Goal: Find specific page/section: Find specific page/section

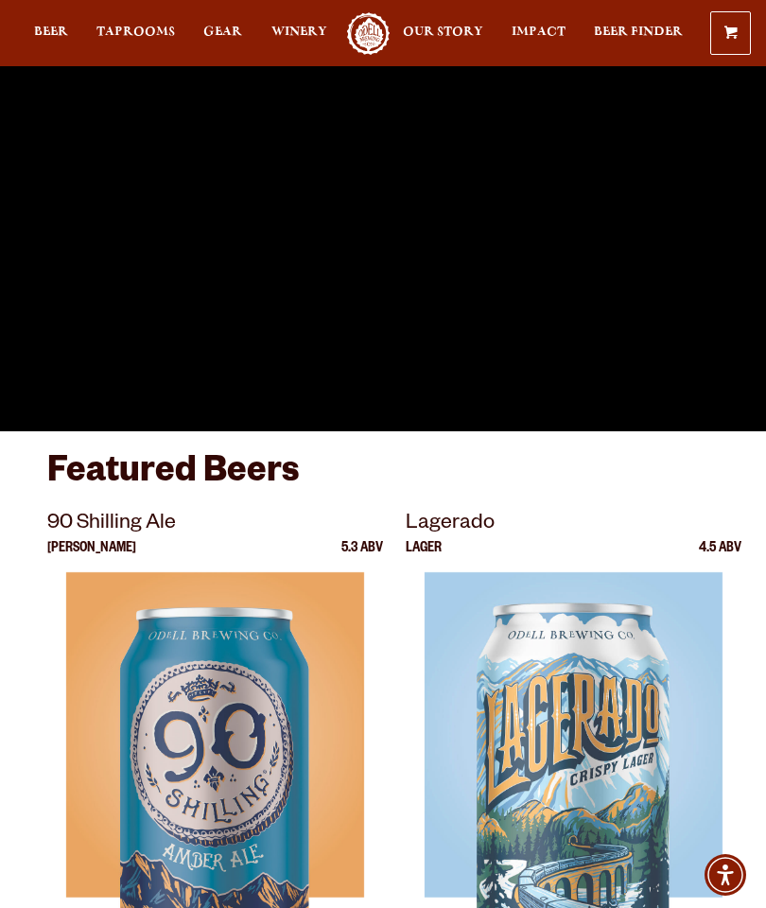
click at [145, 32] on span "Taprooms" at bounding box center [135, 32] width 78 height 15
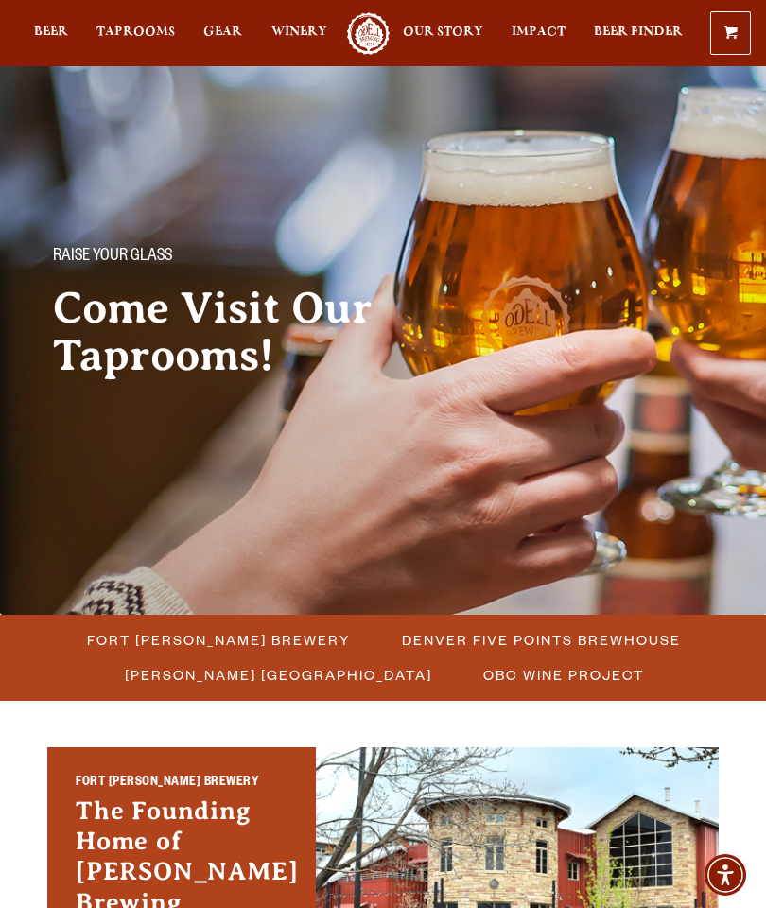
click at [194, 641] on span "Fort [PERSON_NAME] Brewery" at bounding box center [219, 639] width 264 height 27
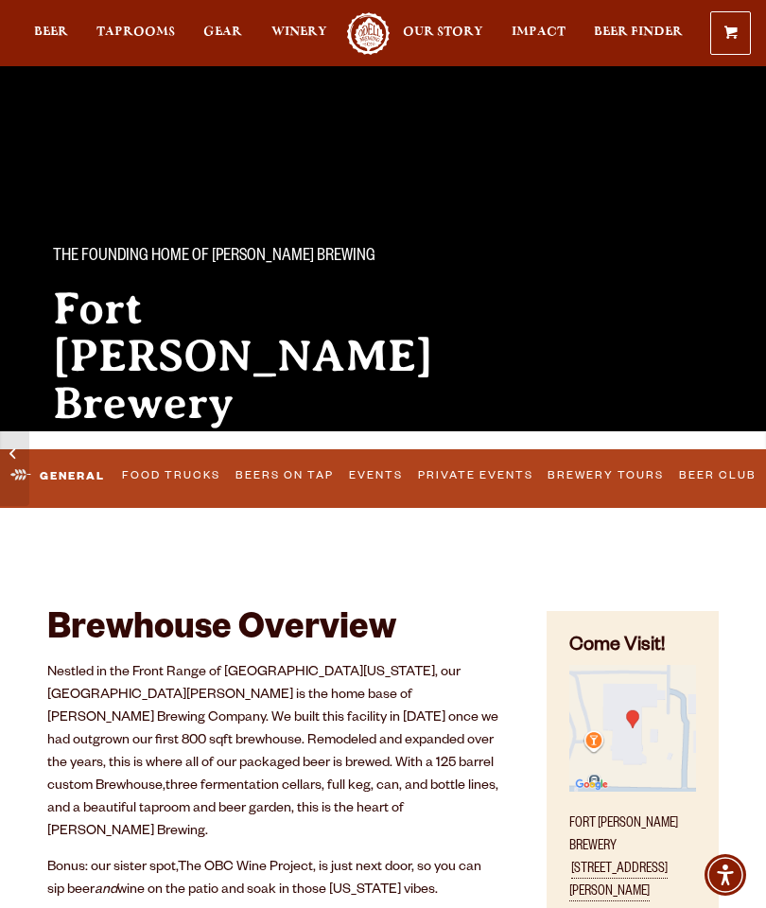
click at [613, 478] on link "Brewery Tours" at bounding box center [606, 477] width 129 height 40
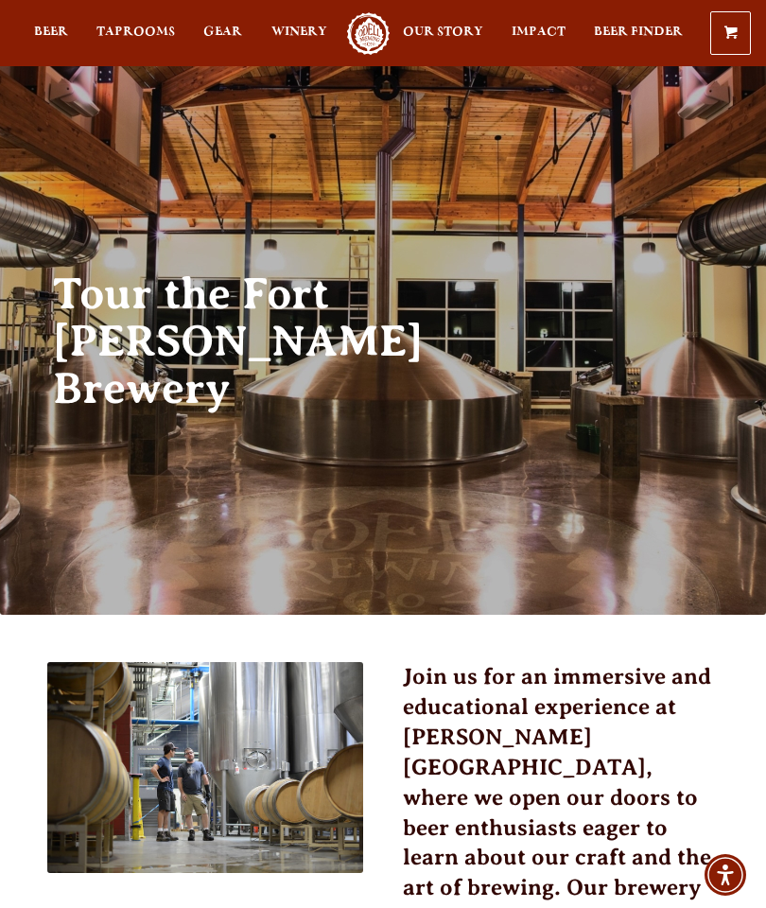
click at [131, 31] on span "Taprooms" at bounding box center [135, 32] width 78 height 15
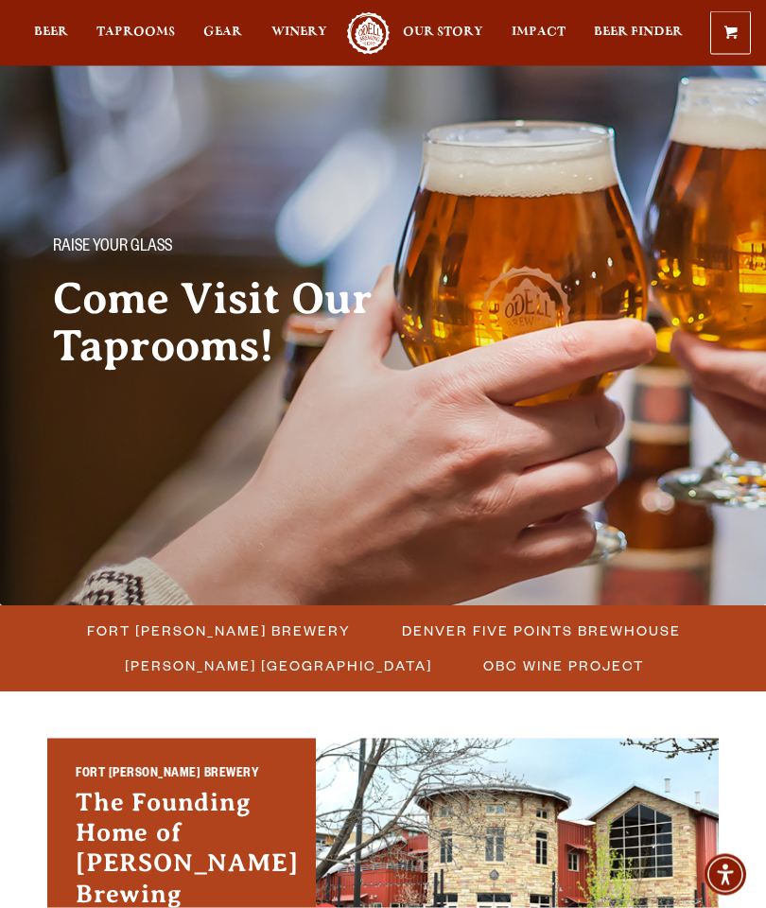
scroll to position [9, 0]
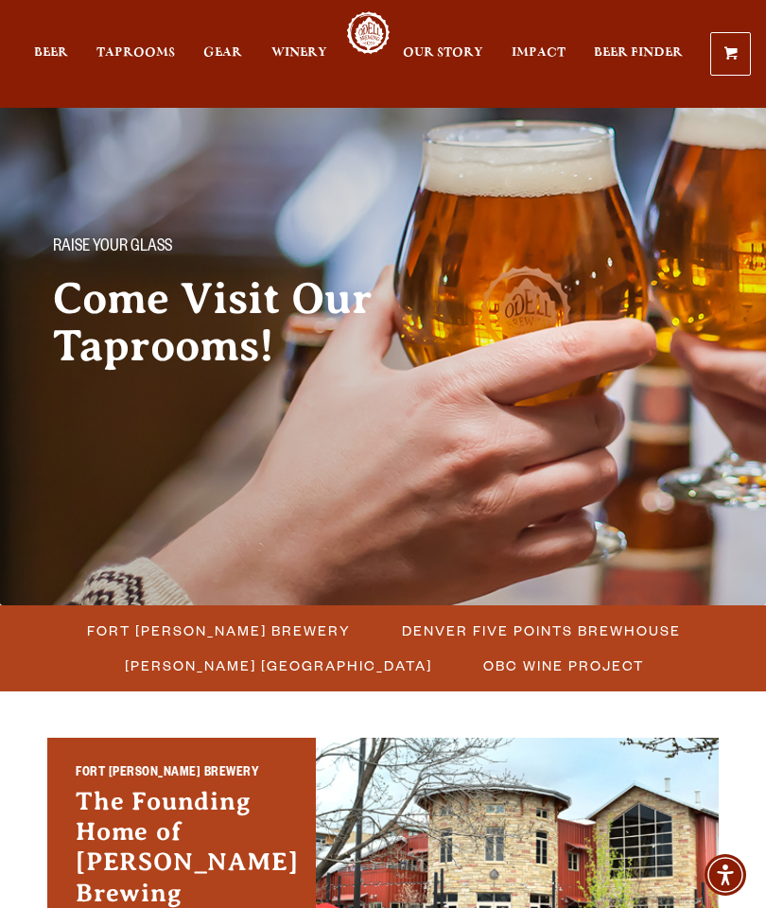
click at [181, 624] on span "Fort [PERSON_NAME] Brewery" at bounding box center [219, 630] width 264 height 27
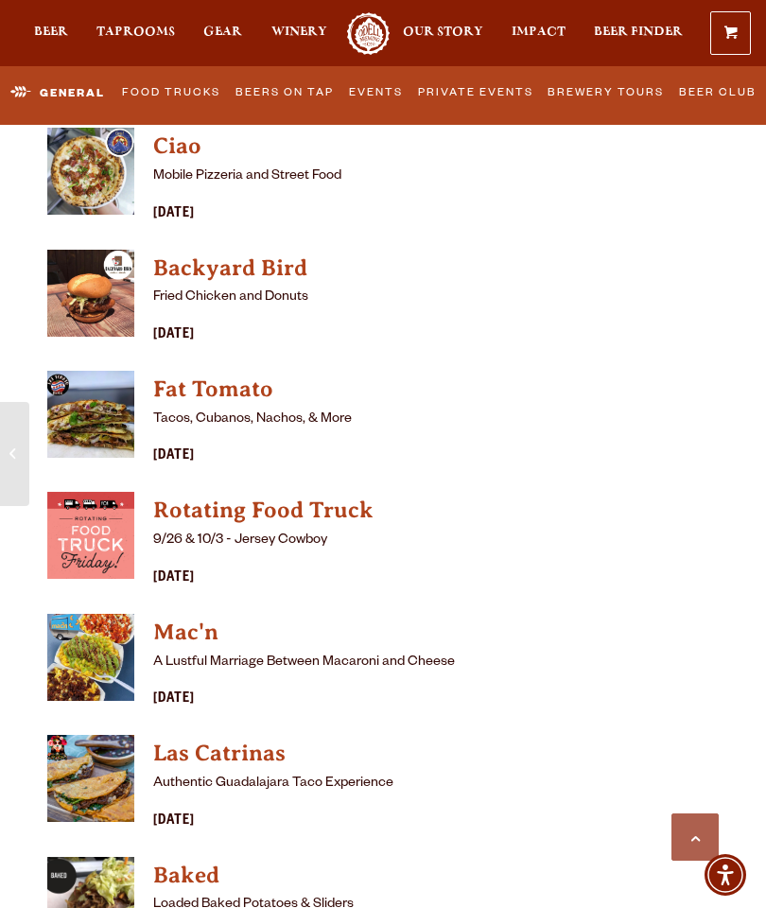
scroll to position [5690, 0]
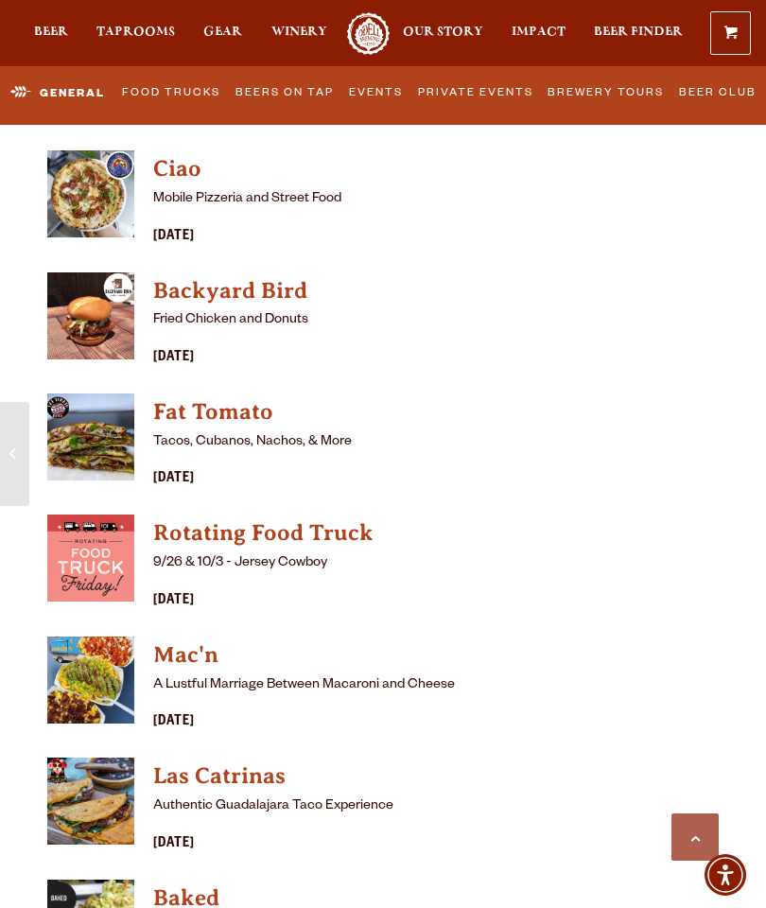
click at [172, 90] on link "Food Trucks" at bounding box center [170, 94] width 111 height 40
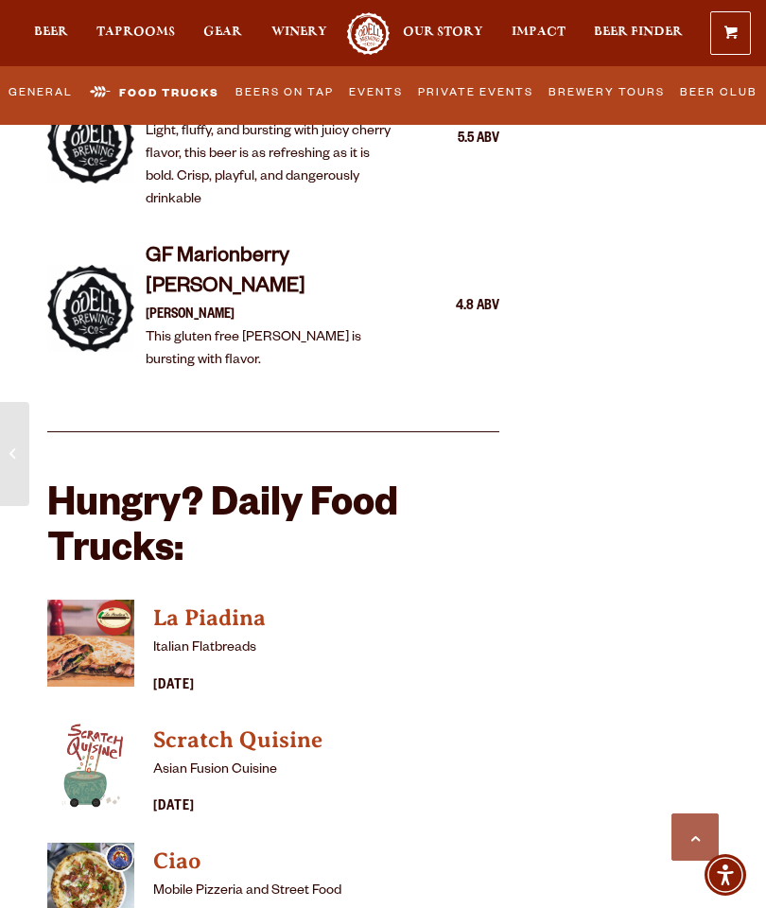
scroll to position [4988, 0]
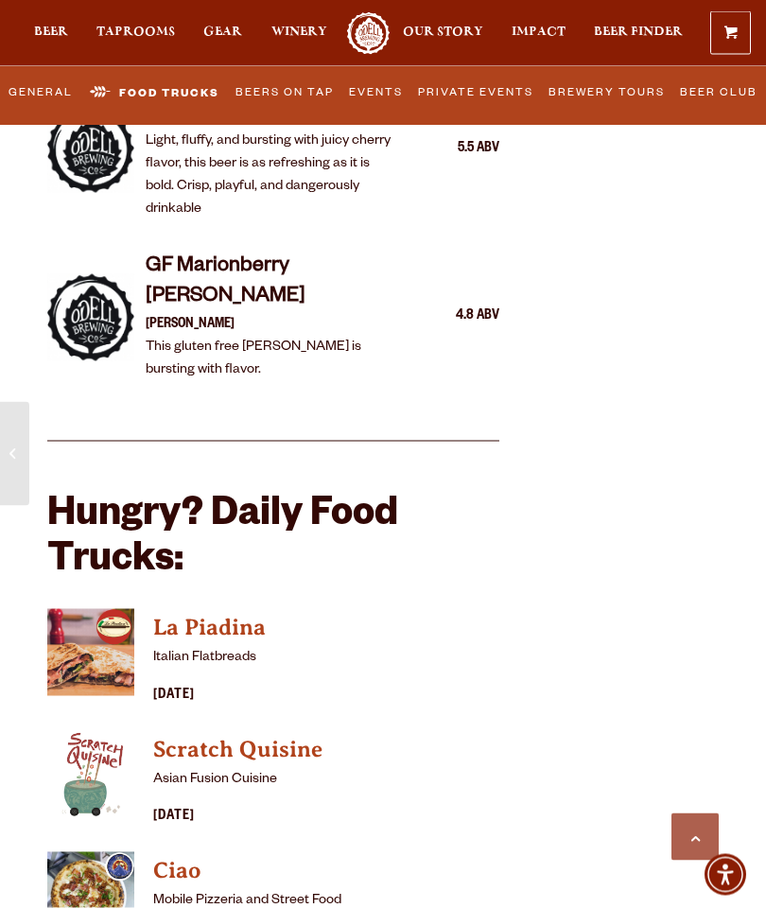
click at [172, 613] on h4 "La Piadina" at bounding box center [326, 628] width 346 height 30
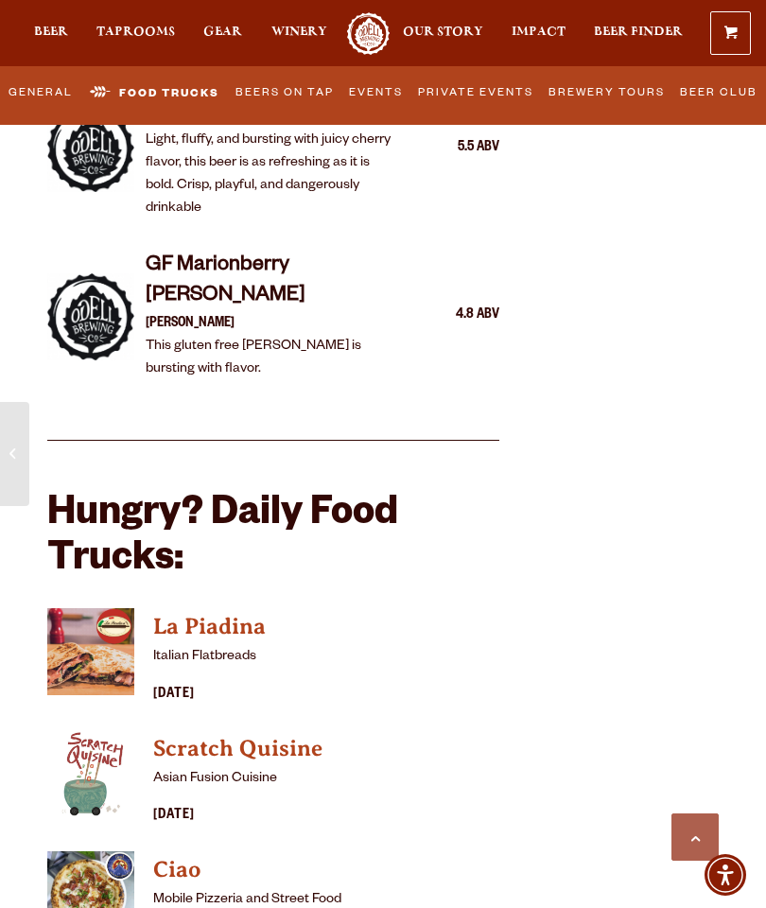
click at [128, 28] on span "Taprooms" at bounding box center [135, 32] width 78 height 15
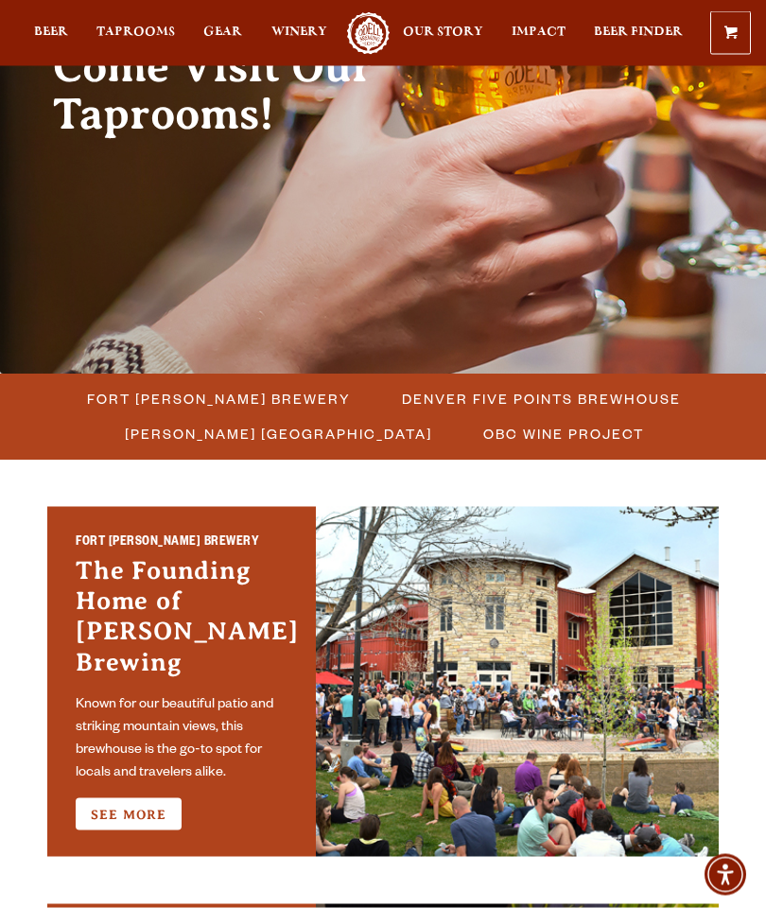
scroll to position [241, 0]
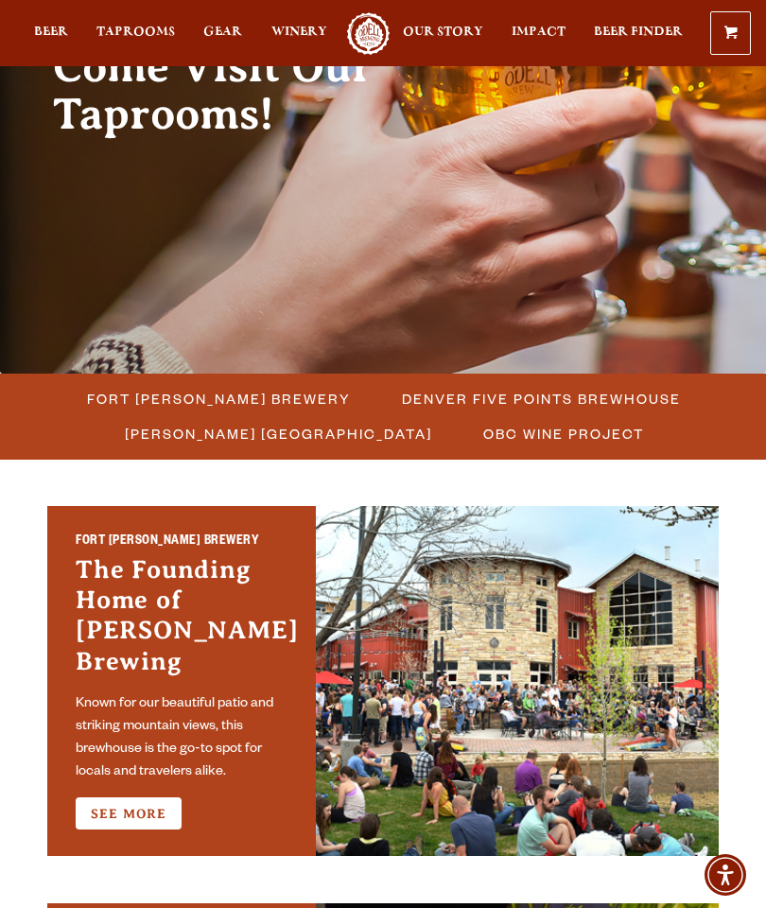
click at [123, 797] on link "See More" at bounding box center [129, 813] width 106 height 32
